Goal: Task Accomplishment & Management: Manage account settings

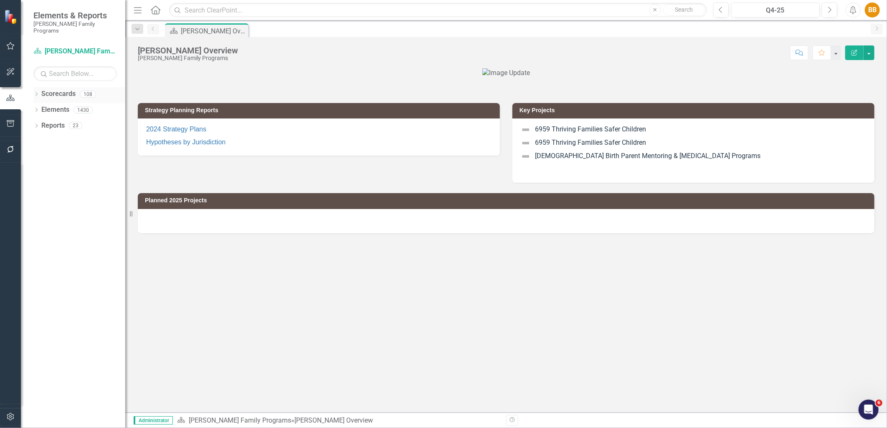
click at [35, 93] on icon "Dropdown" at bounding box center [36, 95] width 6 height 5
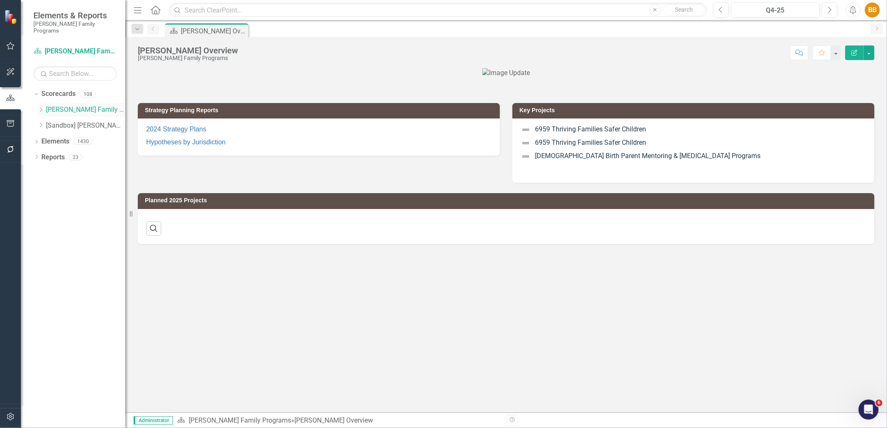
click at [39, 107] on icon "Dropdown" at bounding box center [41, 109] width 6 height 5
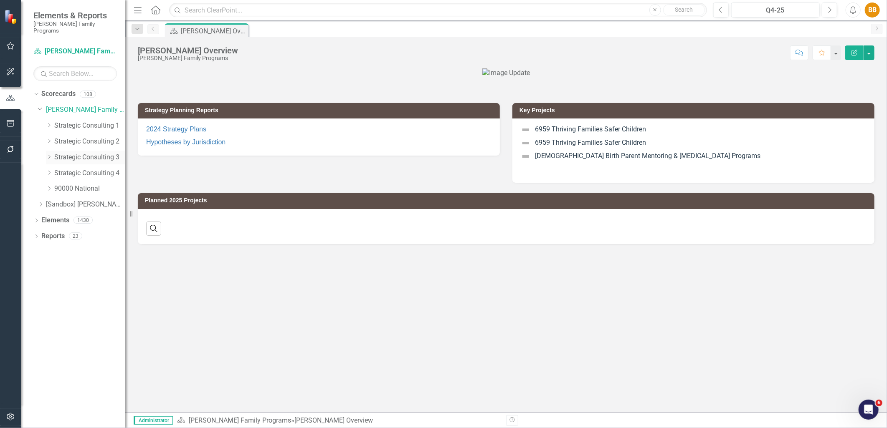
click at [72, 153] on link "Strategic Consulting 3" at bounding box center [89, 158] width 71 height 10
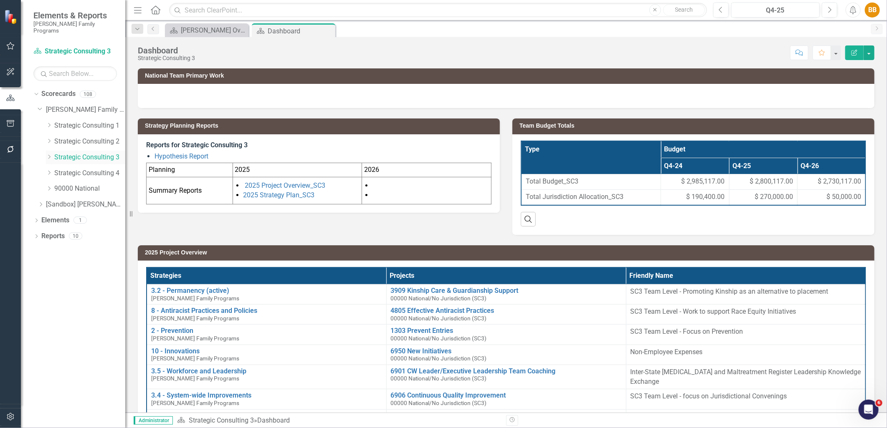
click at [48, 154] on icon "Dropdown" at bounding box center [49, 156] width 6 height 5
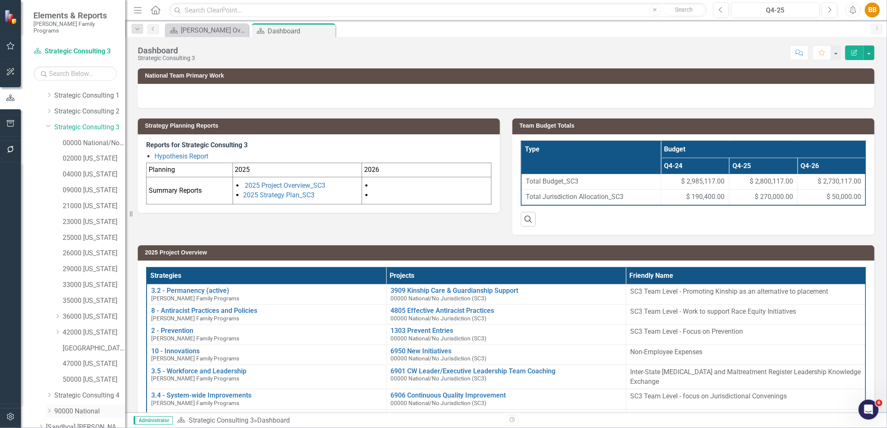
scroll to position [63, 0]
click at [43, 406] on link "Elements" at bounding box center [55, 411] width 28 height 10
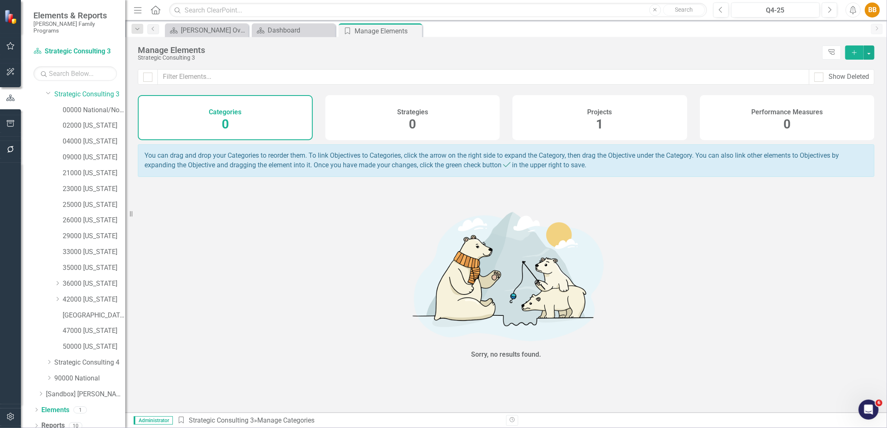
click at [575, 131] on div "Projects 1" at bounding box center [599, 117] width 175 height 45
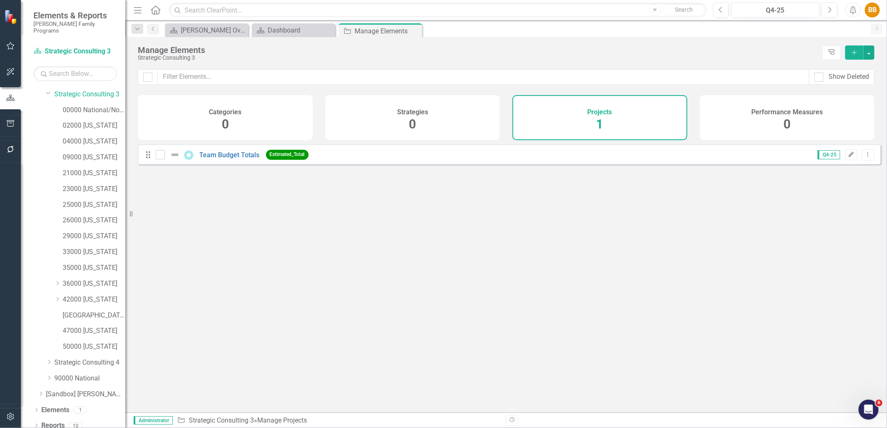
click at [848, 157] on icon "Edit" at bounding box center [851, 154] width 6 height 5
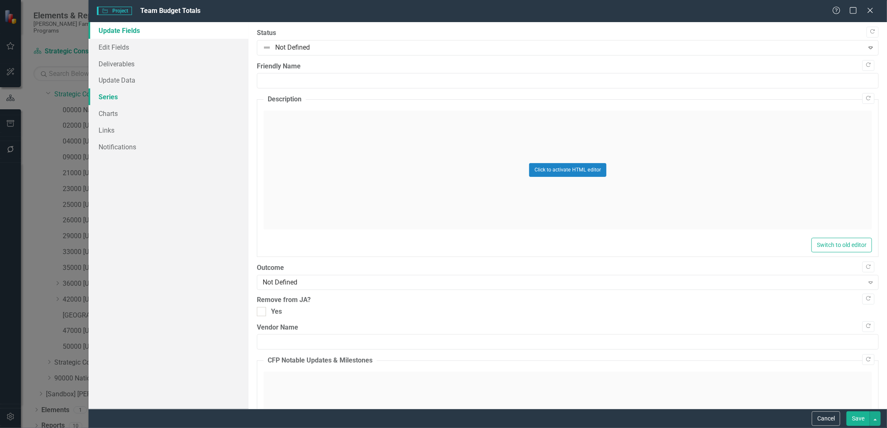
click at [111, 94] on link "Series" at bounding box center [167, 96] width 159 height 17
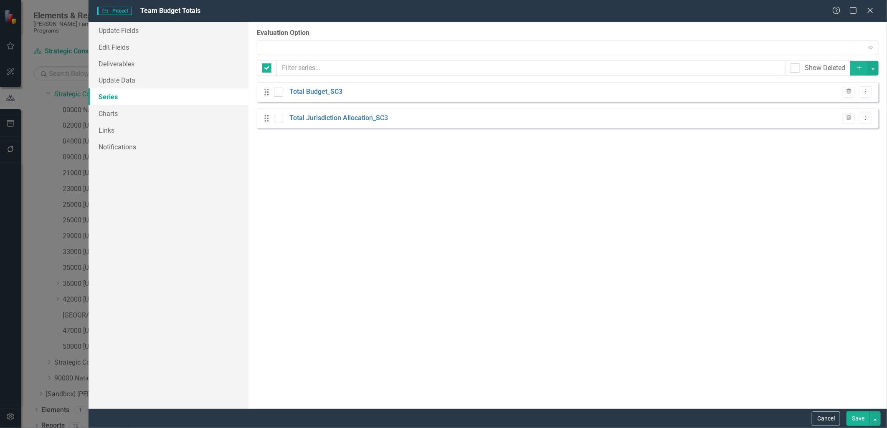
checkbox input "false"
click at [865, 93] on icon "Dropdown Menu" at bounding box center [864, 91] width 7 height 5
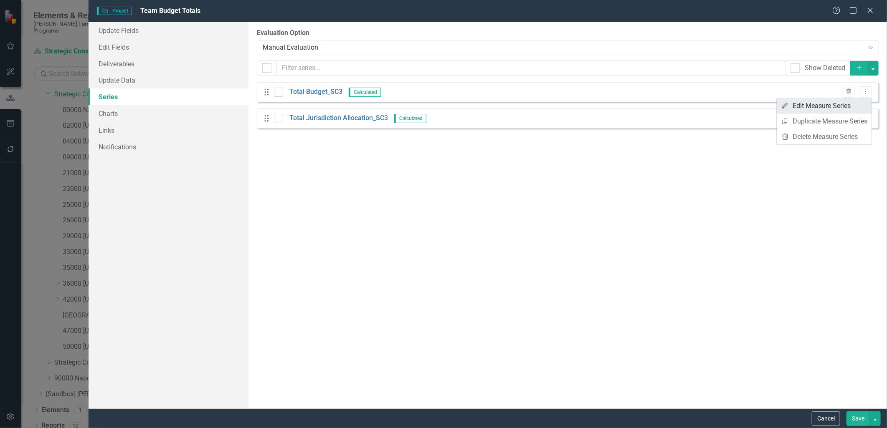
click at [857, 103] on link "Edit Edit Measure Series" at bounding box center [823, 105] width 95 height 15
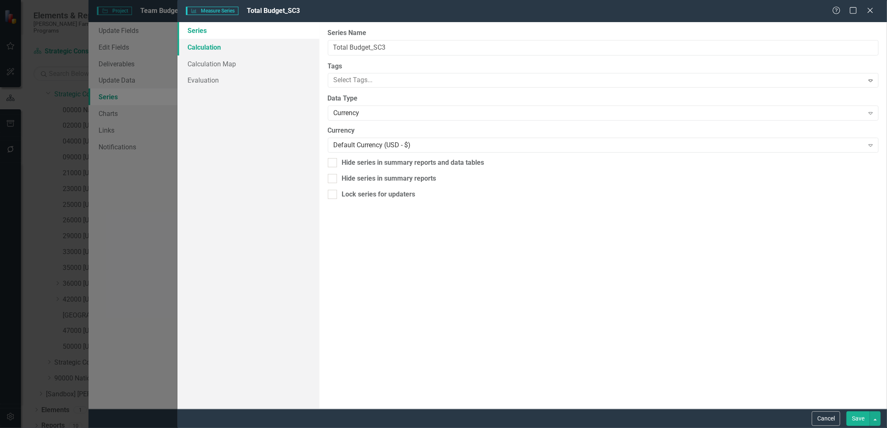
click at [240, 47] on link "Calculation" at bounding box center [248, 47] width 142 height 17
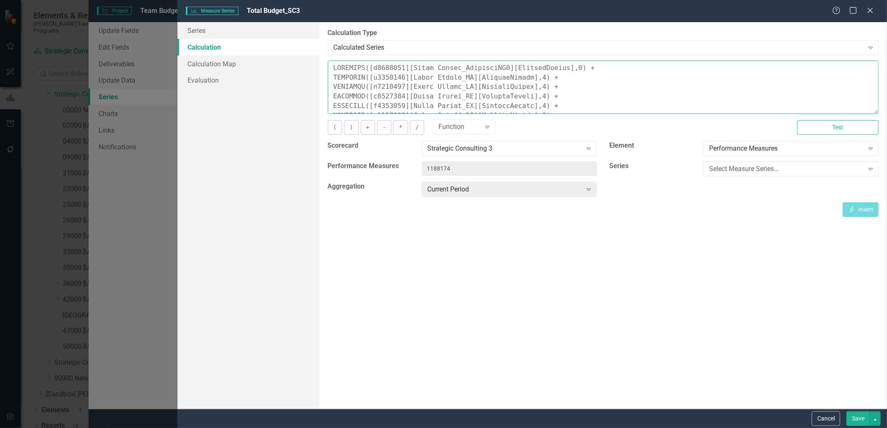
drag, startPoint x: 869, startPoint y: 109, endPoint x: 886, endPoint y: 164, distance: 57.6
click at [886, 164] on div "By default, series in ClearPoint are not calculated. So, if you leave the form …" at bounding box center [602, 215] width 567 height 387
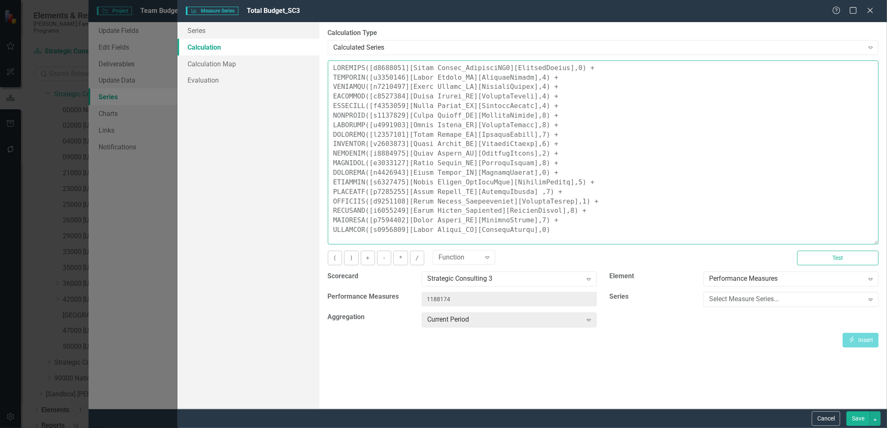
drag, startPoint x: 877, startPoint y: 109, endPoint x: 821, endPoint y: 240, distance: 141.9
click at [821, 240] on textarea at bounding box center [603, 153] width 551 height 184
click at [701, 199] on textarea at bounding box center [603, 153] width 551 height 184
click at [591, 216] on textarea at bounding box center [603, 153] width 551 height 184
click at [588, 212] on textarea at bounding box center [603, 153] width 551 height 184
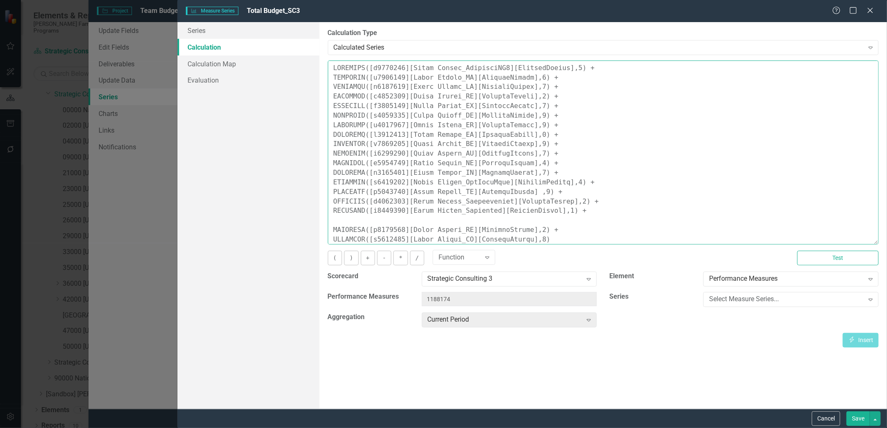
click at [344, 222] on textarea at bounding box center [603, 153] width 551 height 184
paste textarea "COALESCE([m1188202][Total Budget_RI][CurrentPeriod],0) +"
type textarea "COALESCE([m1294260][Total Budget_StrategySC3][CurrentPeriod],0) + COALESCE([m11…"
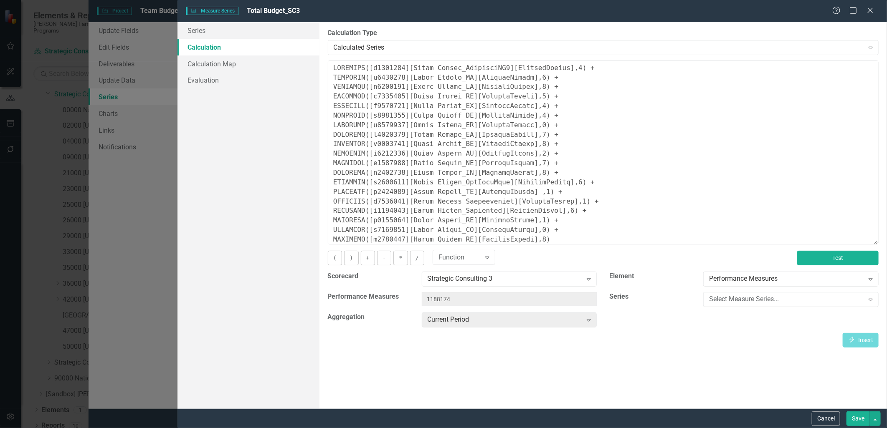
click at [860, 258] on button "Test" at bounding box center [837, 258] width 81 height 15
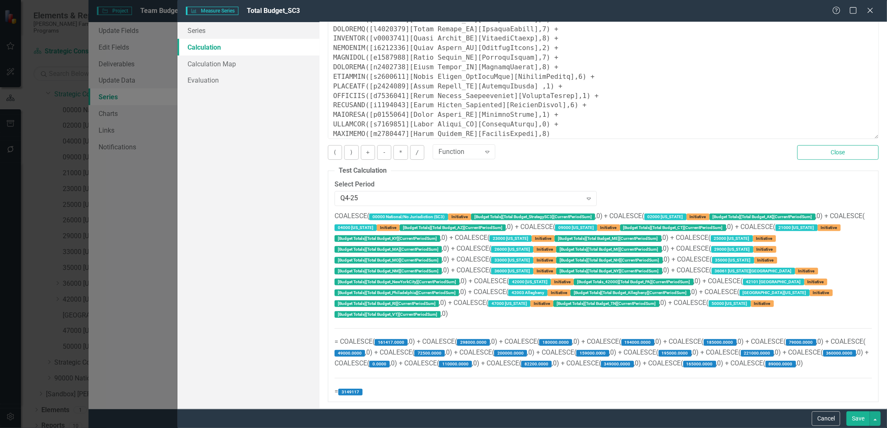
scroll to position [114, 0]
click at [823, 417] on button "Cancel" at bounding box center [825, 419] width 28 height 15
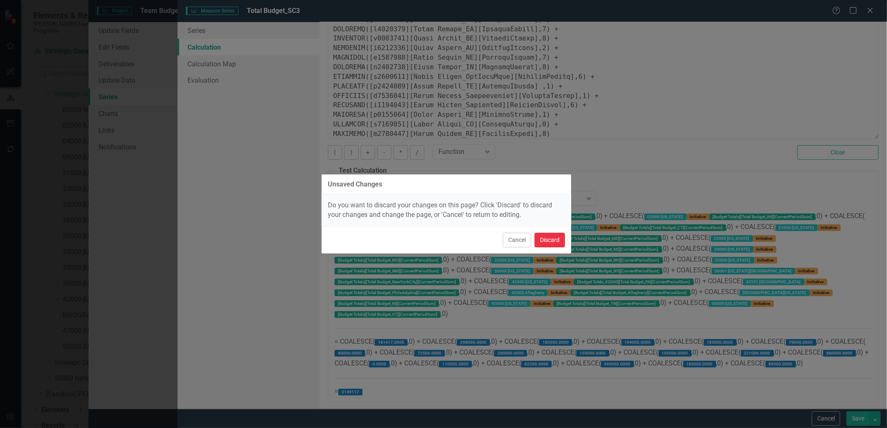
click at [555, 237] on button "Discard" at bounding box center [549, 240] width 30 height 15
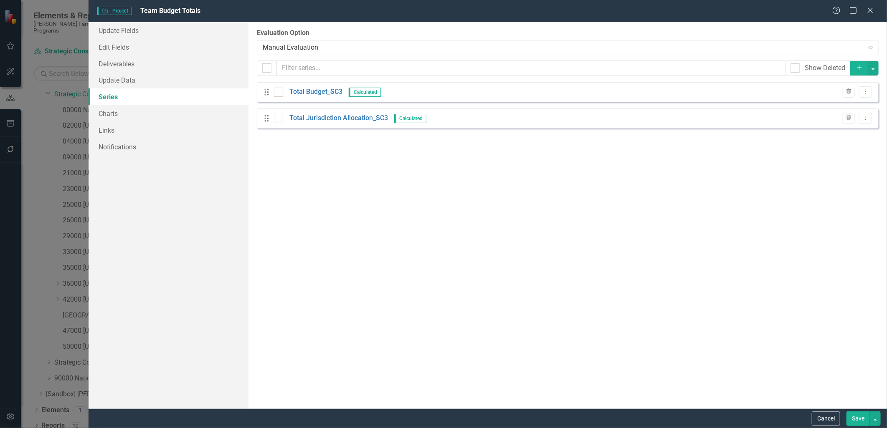
click at [877, 16] on div "Project Project Team Budget Totals Help Maximize Close" at bounding box center [487, 11] width 798 height 22
click at [871, 13] on icon "Close" at bounding box center [869, 10] width 10 height 8
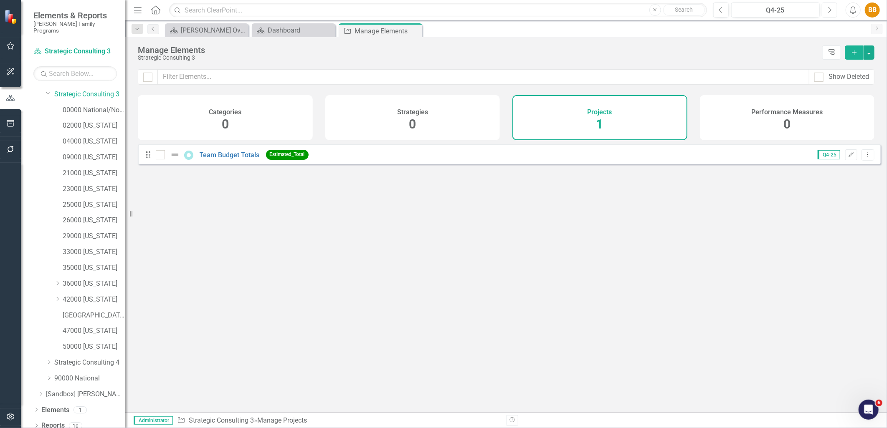
click at [827, 10] on icon "Next" at bounding box center [829, 10] width 5 height 8
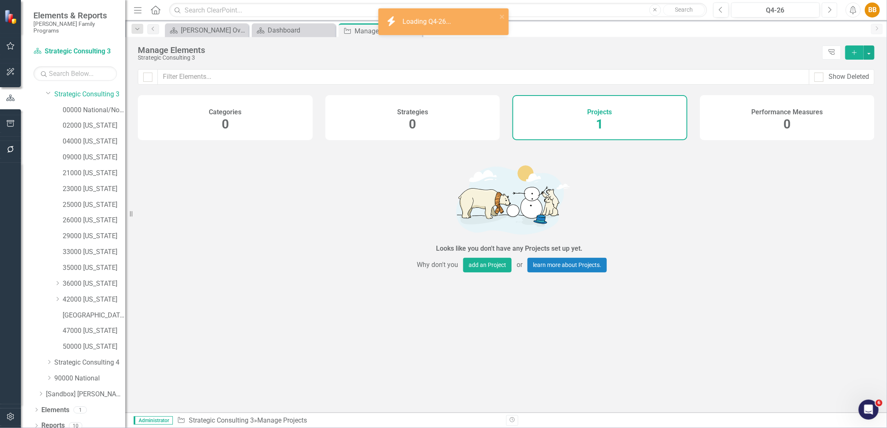
checkbox input "false"
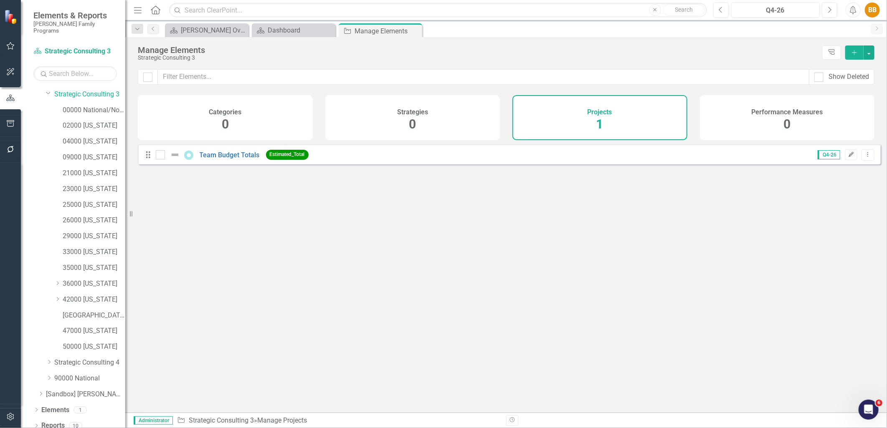
click at [848, 157] on icon "Edit" at bounding box center [851, 154] width 6 height 5
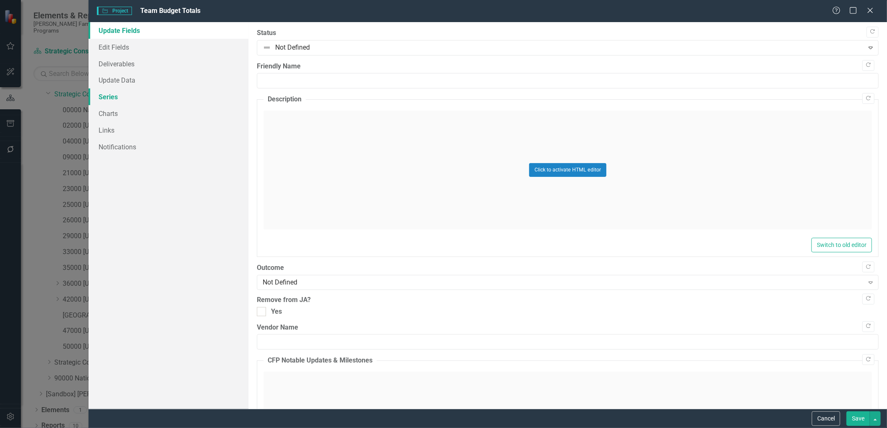
click at [120, 98] on link "Series" at bounding box center [167, 96] width 159 height 17
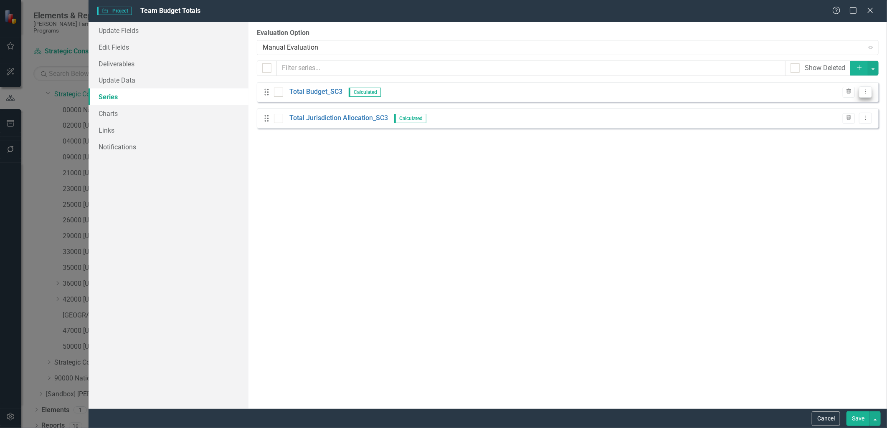
click at [861, 92] on button "Dropdown Menu" at bounding box center [865, 91] width 13 height 11
click at [846, 107] on link "Edit Edit Measure Series" at bounding box center [823, 105] width 95 height 15
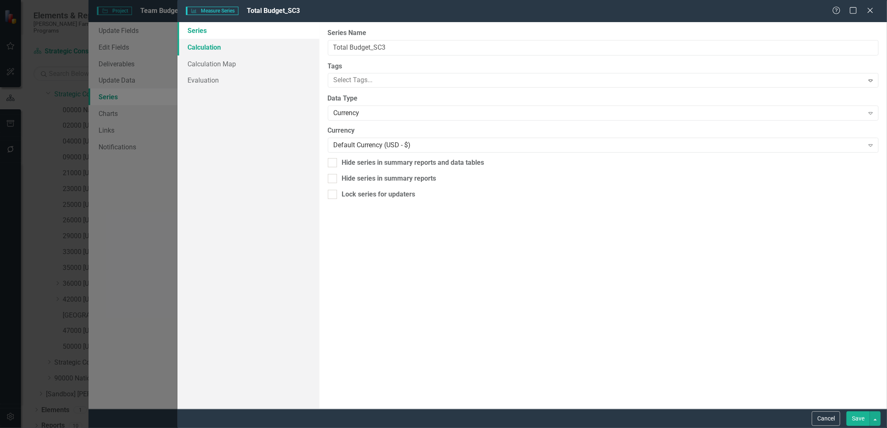
click at [215, 49] on link "Calculation" at bounding box center [248, 47] width 142 height 17
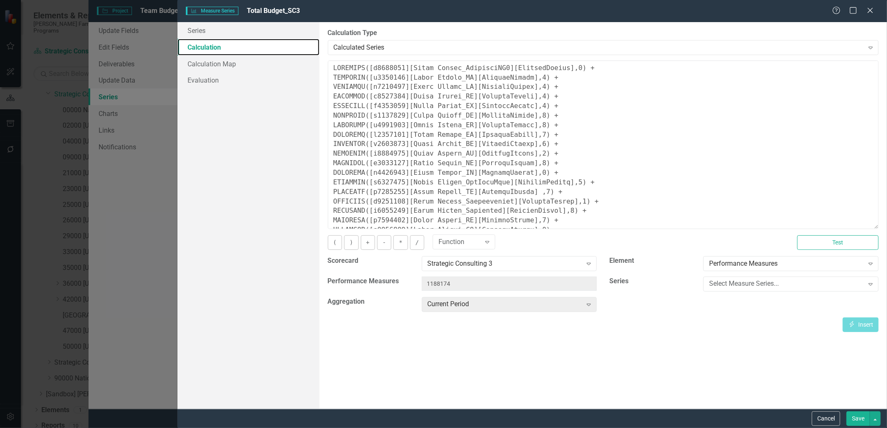
drag, startPoint x: 875, startPoint y: 110, endPoint x: 854, endPoint y: 238, distance: 130.2
click at [854, 229] on textarea at bounding box center [603, 145] width 551 height 169
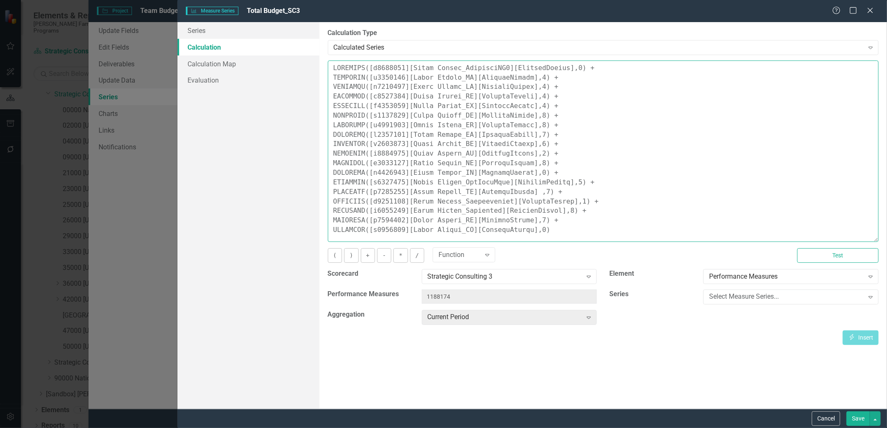
click at [557, 206] on textarea at bounding box center [603, 152] width 551 height 182
click at [594, 212] on textarea at bounding box center [603, 152] width 551 height 182
paste textarea "COALESCE([m1188202][Total Budget_RI][CurrentPeriod],0) +"
type textarea "COALESCE([m1294260][Total Budget_StrategySC3][CurrentPeriod],0) + COALESCE([m11…"
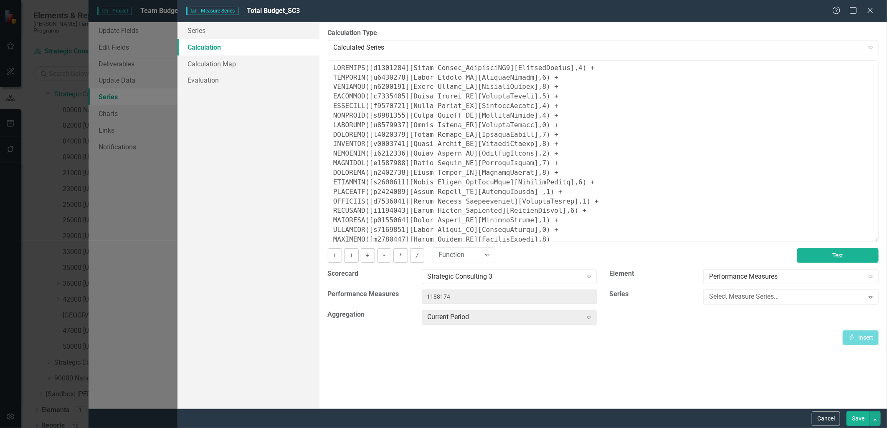
click at [825, 255] on button "Test" at bounding box center [837, 255] width 81 height 15
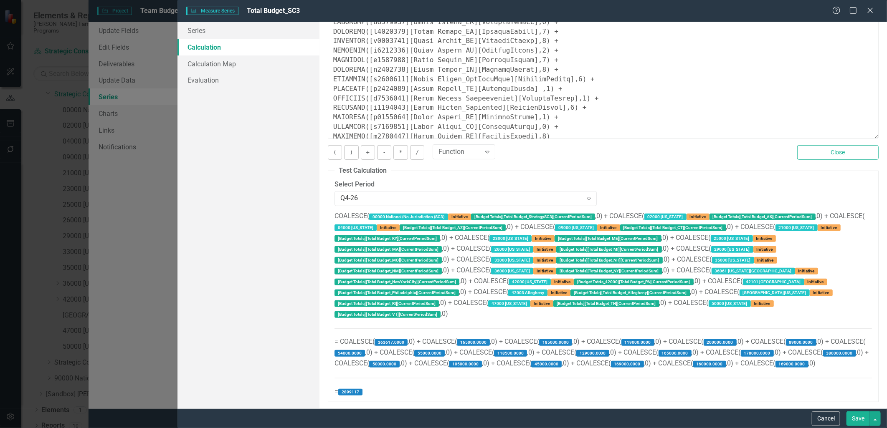
scroll to position [111, 0]
click at [853, 417] on button "Save" at bounding box center [857, 419] width 23 height 15
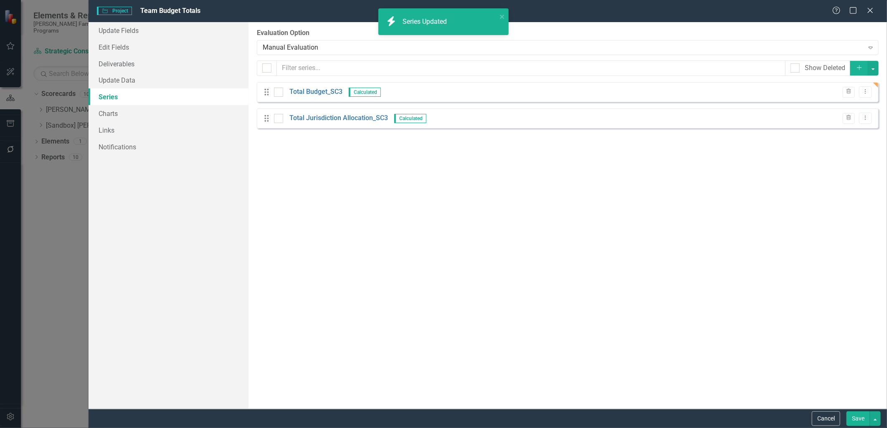
scroll to position [0, 0]
click at [862, 121] on button "Dropdown Menu" at bounding box center [865, 118] width 13 height 11
click at [844, 131] on link "Edit Edit Measure Series" at bounding box center [823, 132] width 95 height 15
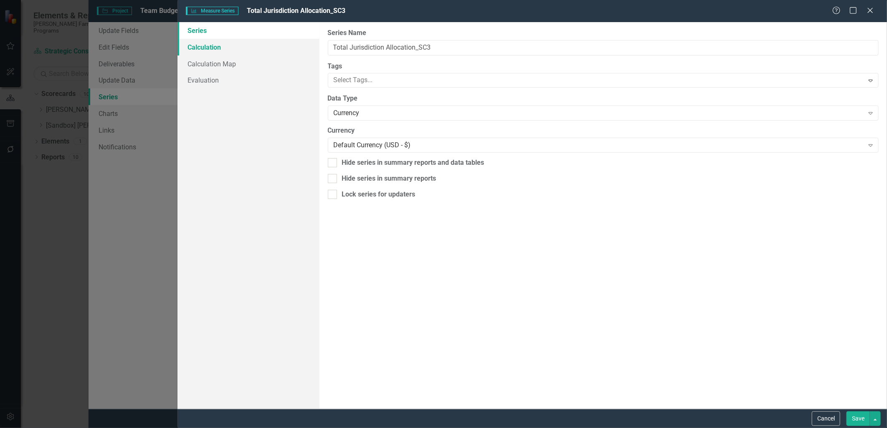
click at [230, 47] on link "Calculation" at bounding box center [248, 47] width 142 height 17
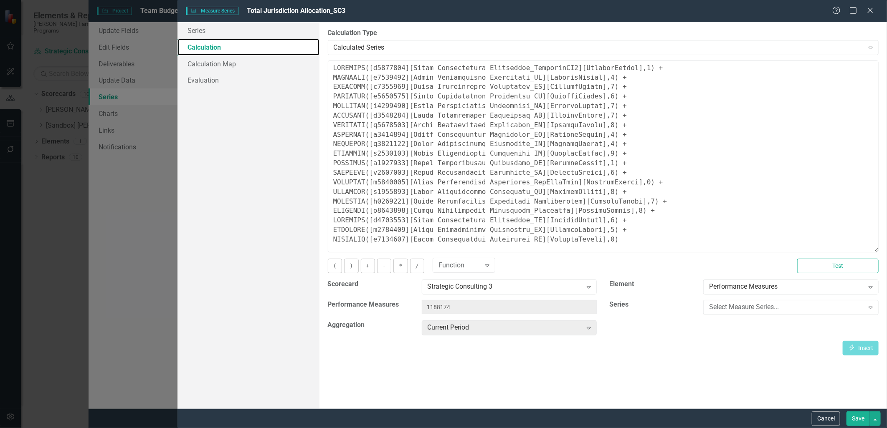
drag, startPoint x: 875, startPoint y: 111, endPoint x: 861, endPoint y: 250, distance: 139.7
click at [861, 250] on textarea at bounding box center [603, 157] width 551 height 192
click at [853, 414] on button "Save" at bounding box center [857, 419] width 23 height 15
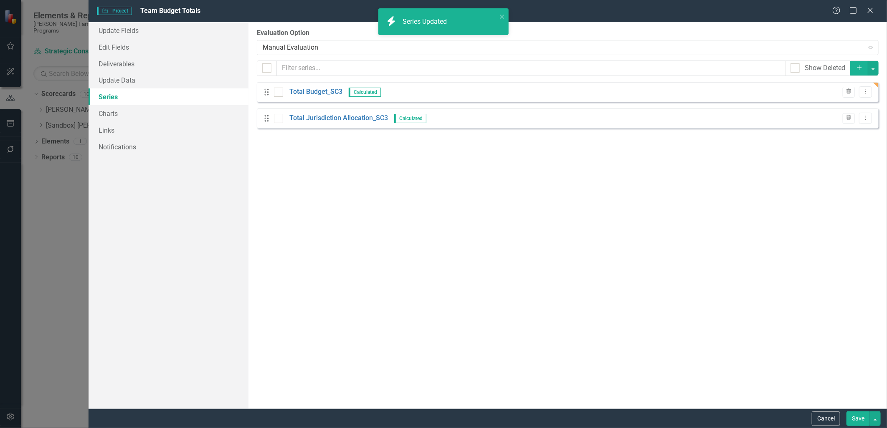
click at [858, 419] on button "Save" at bounding box center [857, 419] width 23 height 15
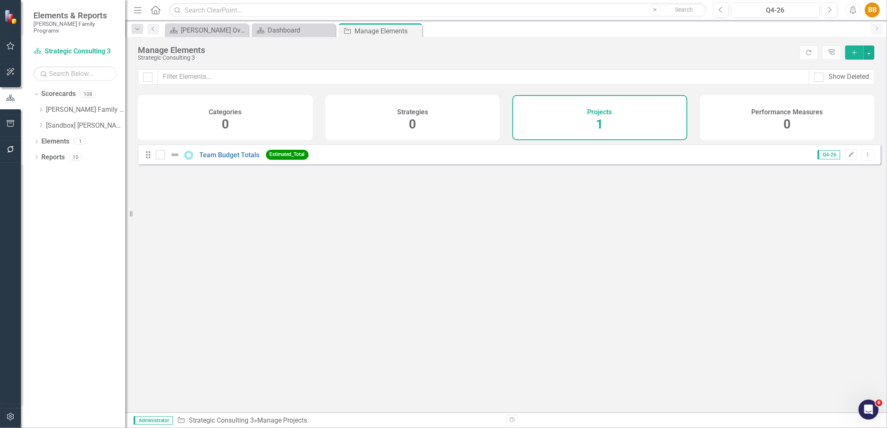
click at [394, 255] on div "Looks like you don't have any Projects set up yet. Why don't you add an Project…" at bounding box center [509, 268] width 743 height 248
